Goal: Register for event/course

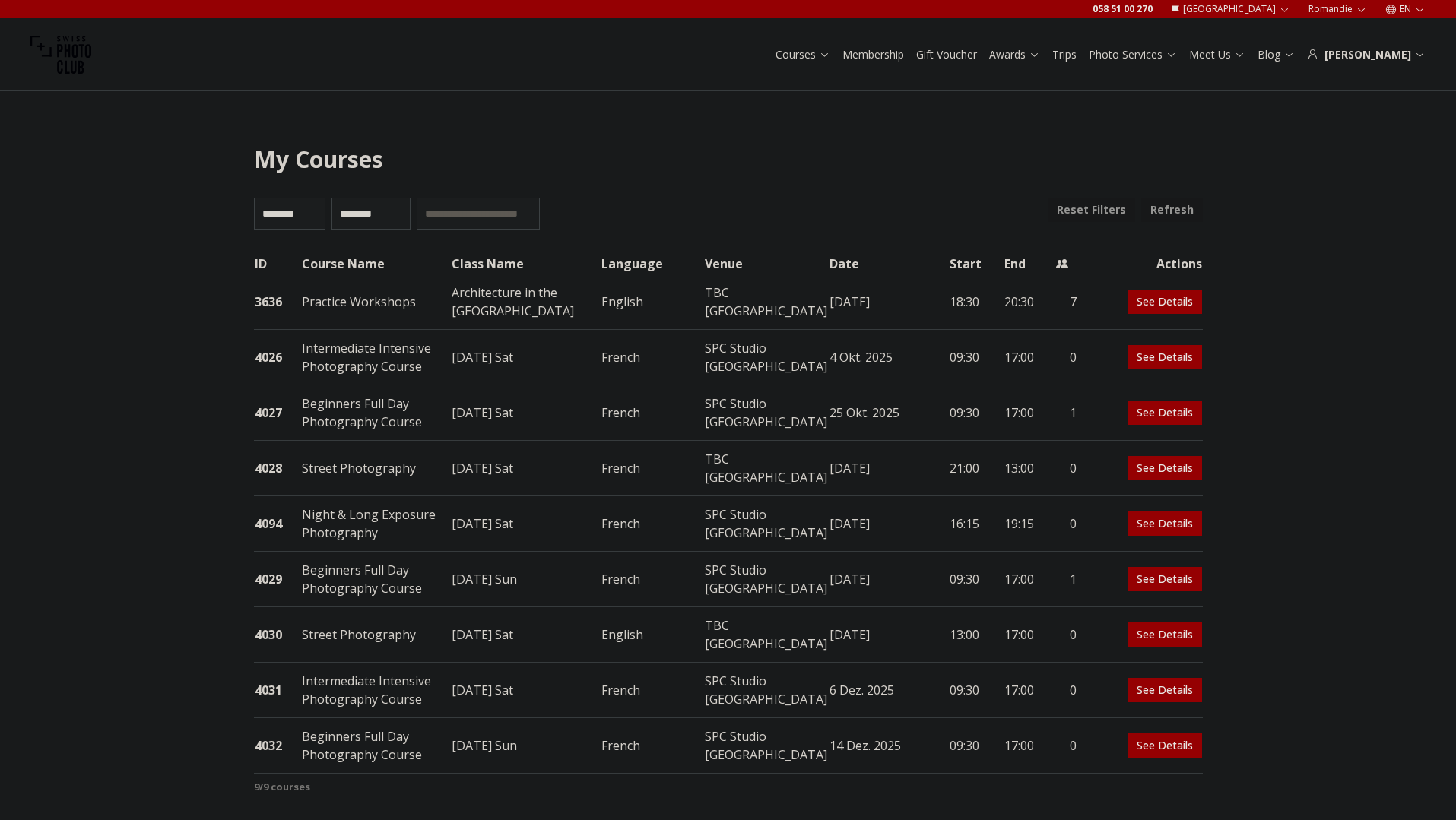
select select "***"
drag, startPoint x: 455, startPoint y: 293, endPoint x: 549, endPoint y: 308, distance: 95.2
click at [549, 308] on td "Architecture in the [GEOGRAPHIC_DATA]" at bounding box center [525, 302] width 150 height 55
copy td "Architecture in the [GEOGRAPHIC_DATA]"
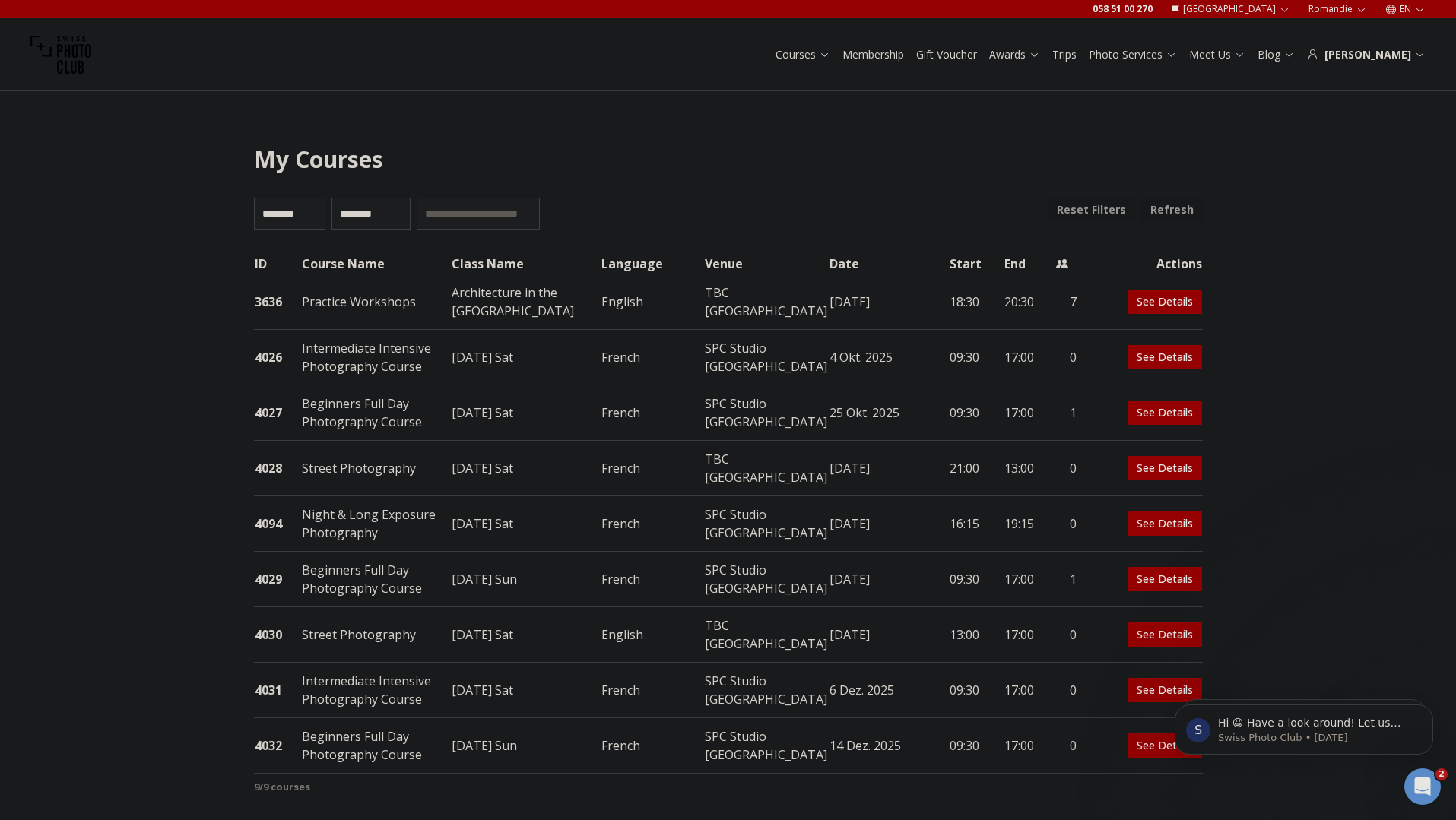
click at [1162, 303] on link "See Details" at bounding box center [1165, 301] width 75 height 24
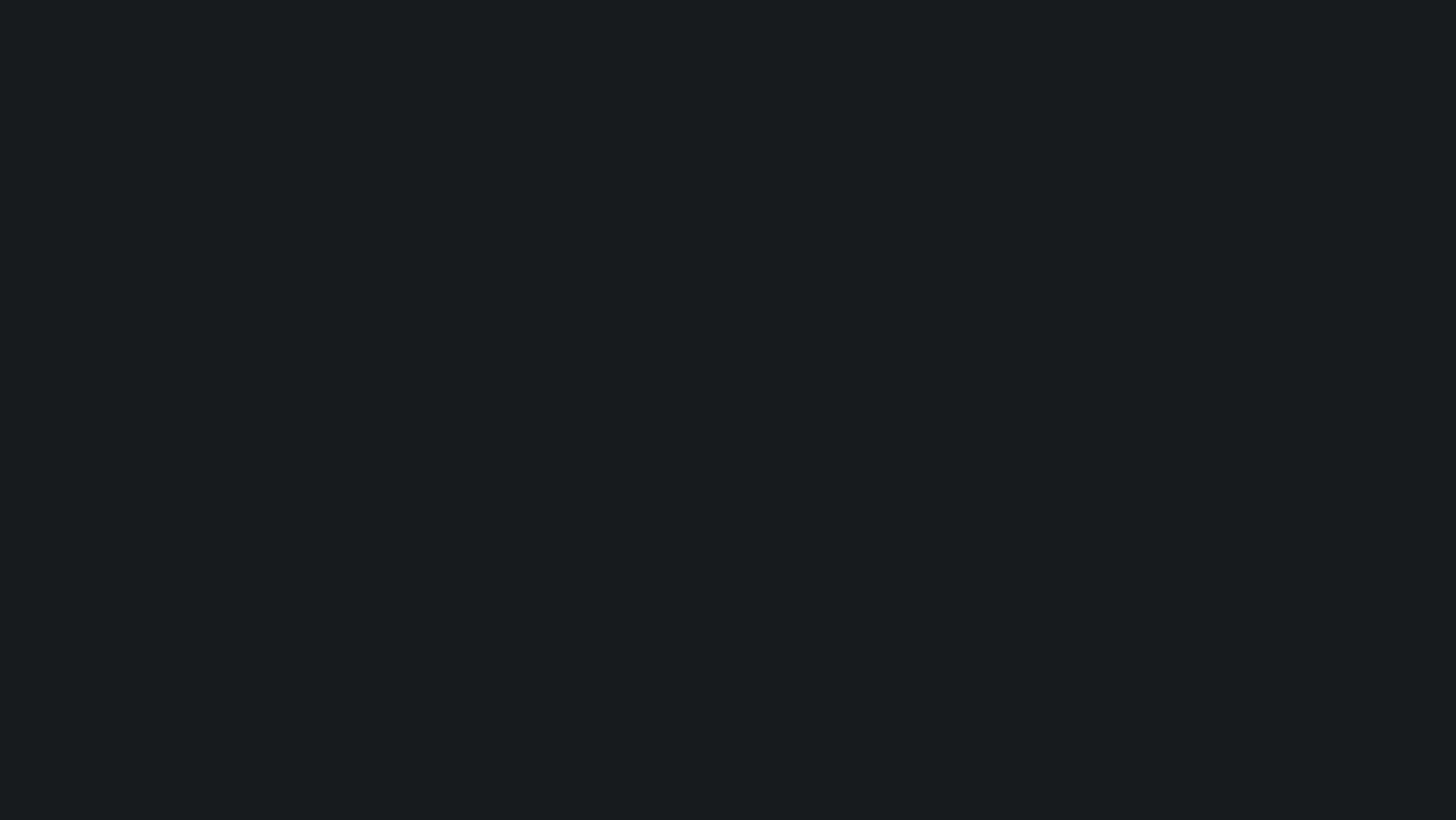
select select
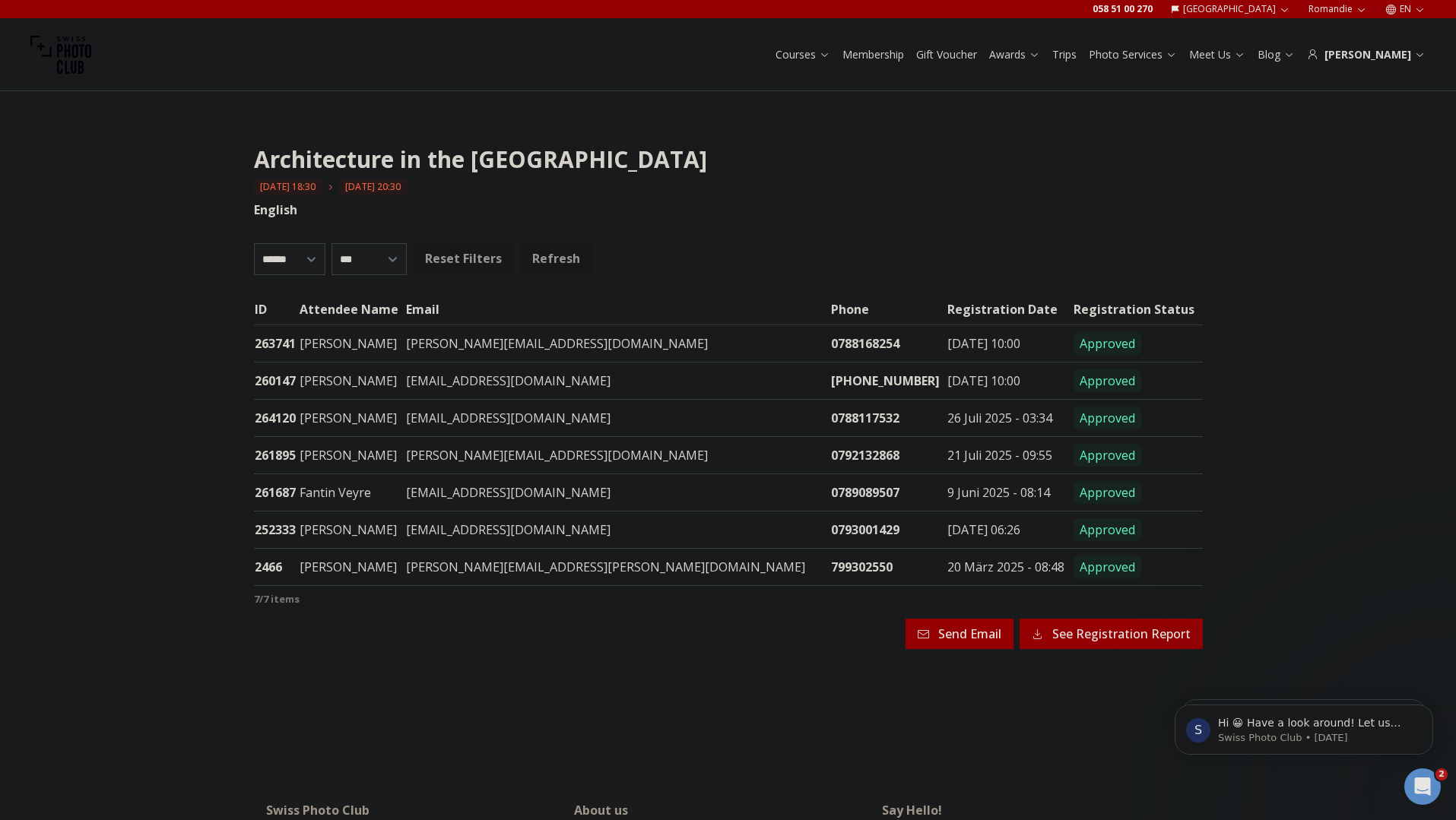
click at [1117, 629] on button "See Registration Report" at bounding box center [1111, 634] width 183 height 30
click at [416, 164] on h1 "Architecture in the [GEOGRAPHIC_DATA]" at bounding box center [728, 159] width 949 height 28
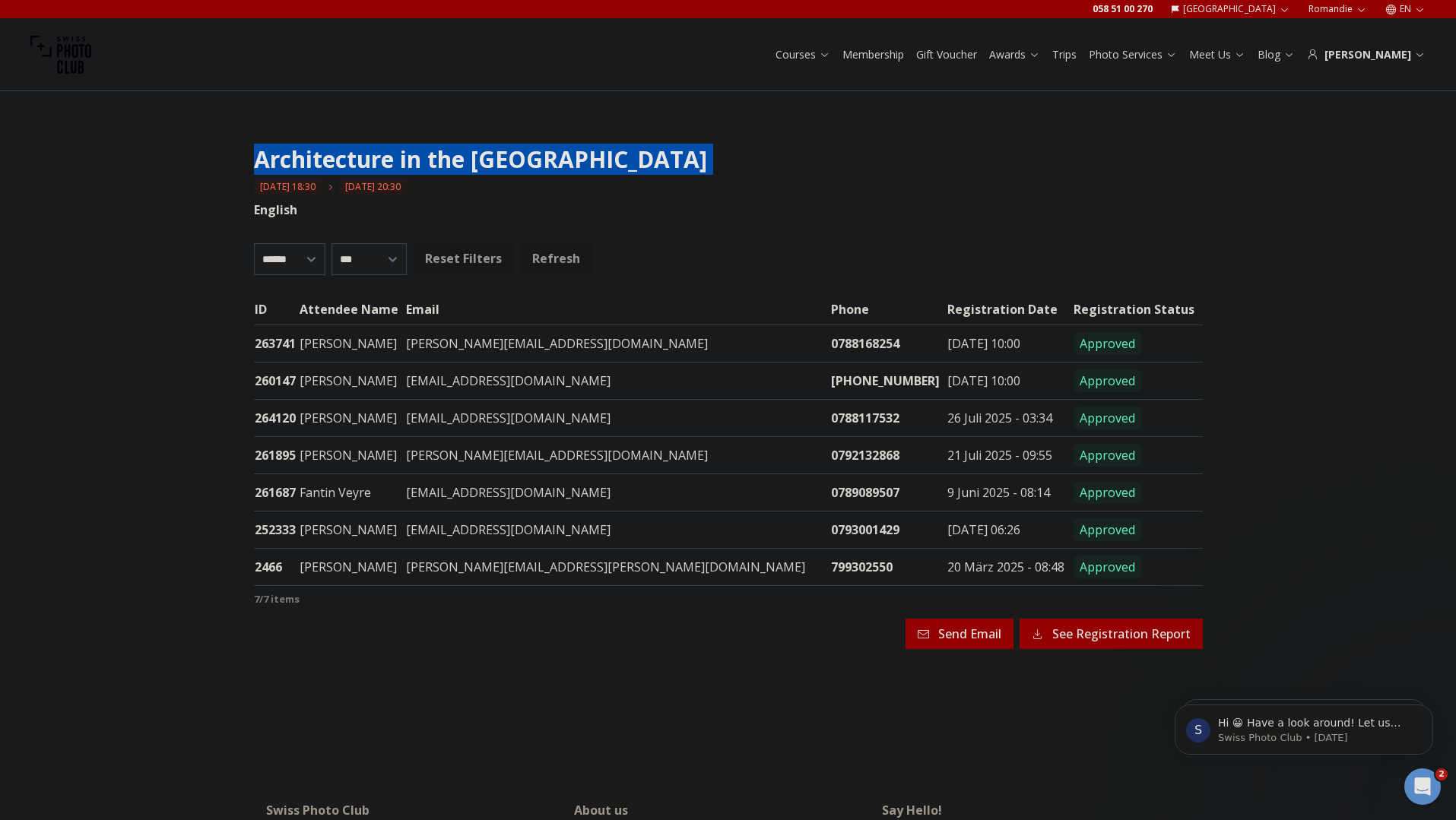
click at [416, 164] on h1 "Architecture in the [GEOGRAPHIC_DATA]" at bounding box center [728, 159] width 949 height 28
copy div "Architecture in the Rolex Learning Center 12 September 2025 18:30 12 September …"
